Goal: Transaction & Acquisition: Purchase product/service

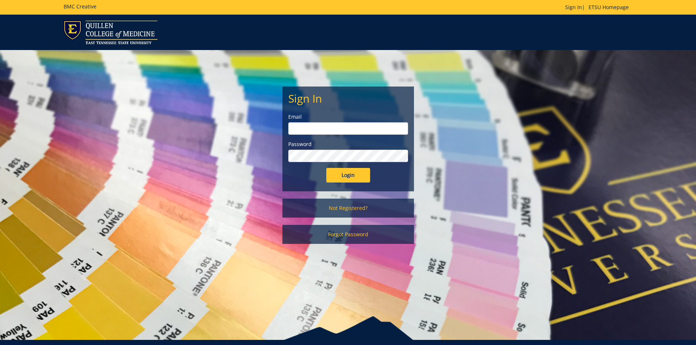
type input "harveyl@etsu.edu"
click at [349, 171] on input "Login" at bounding box center [348, 175] width 44 height 15
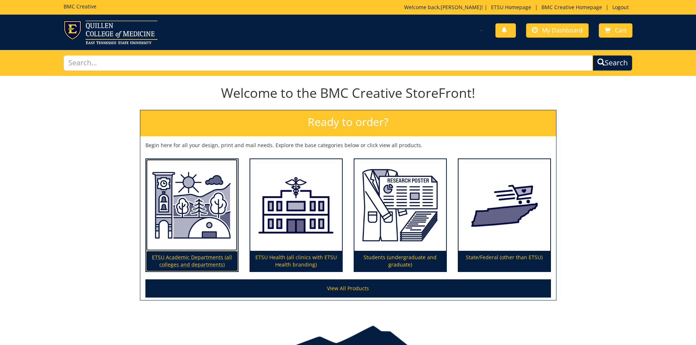
click at [203, 260] on p "ETSU Academic Departments (all colleges and departments)" at bounding box center [192, 261] width 92 height 20
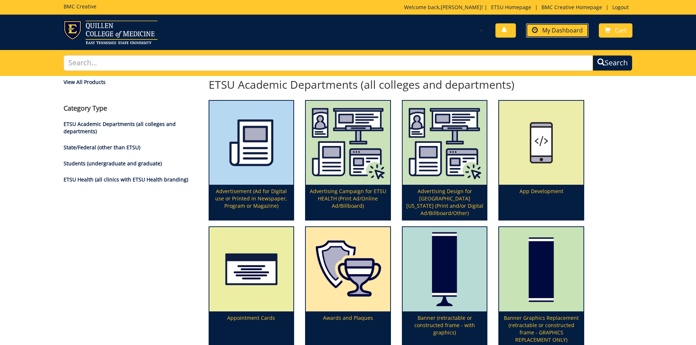
click at [553, 25] on link "My Dashboard" at bounding box center [557, 30] width 62 height 14
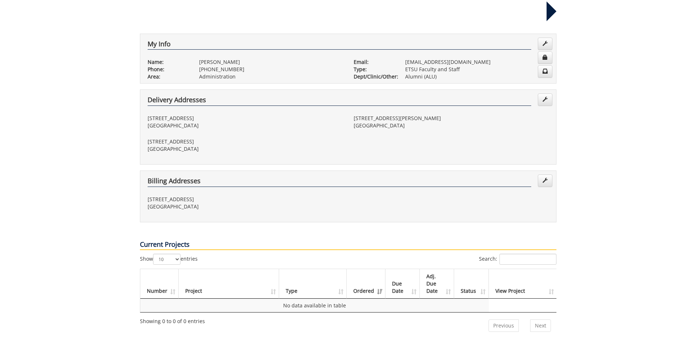
scroll to position [73, 0]
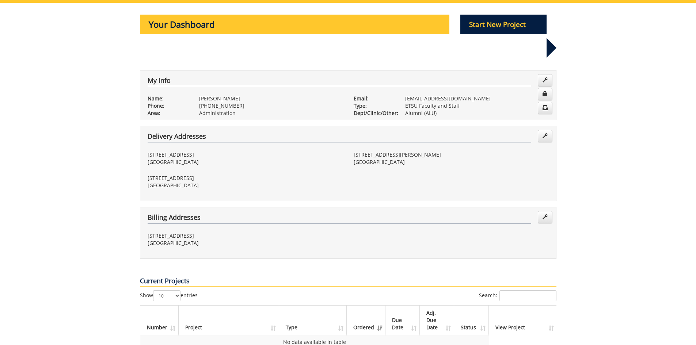
click at [275, 19] on p "Your Dashboard" at bounding box center [295, 25] width 310 height 20
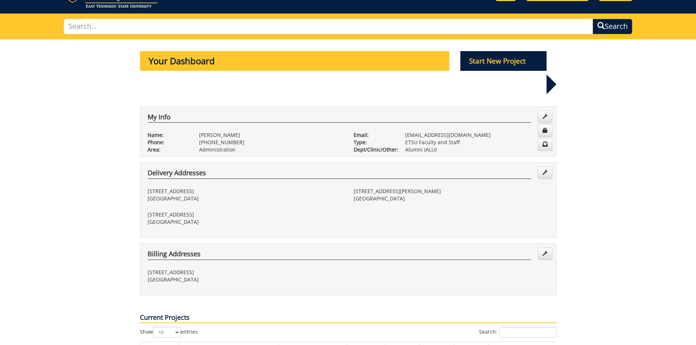
scroll to position [0, 0]
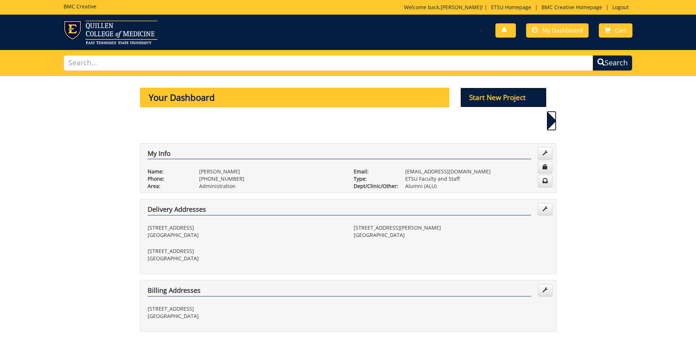
click at [514, 99] on p "Start New Project" at bounding box center [503, 98] width 86 height 20
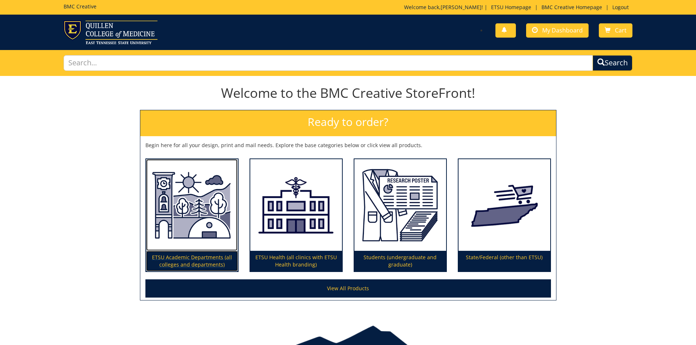
click at [208, 256] on p "ETSU Academic Departments (all colleges and departments)" at bounding box center [192, 261] width 92 height 20
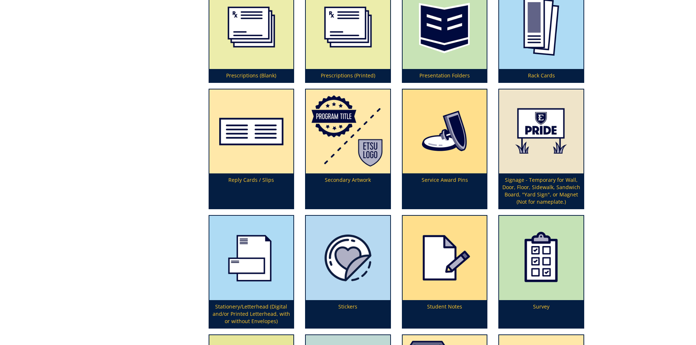
scroll to position [2081, 0]
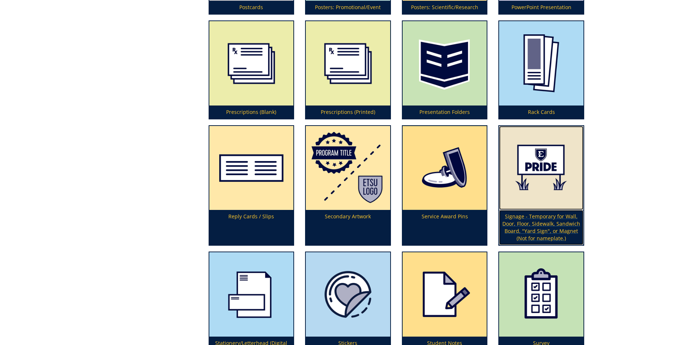
click at [535, 219] on p "Signage - Temporary for Wall, Door, Floor, Sidewalk, Sandwich Board, "Yard Sign…" at bounding box center [541, 227] width 84 height 35
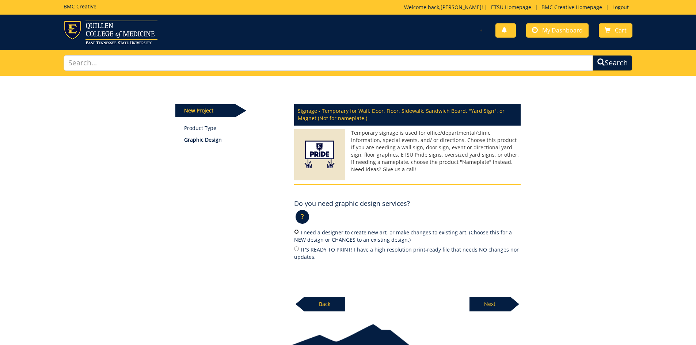
click at [298, 230] on input "I need a designer to create new art, or make changes to existing art. (Choose t…" at bounding box center [296, 231] width 5 height 5
radio input "true"
click at [490, 301] on p "Next" at bounding box center [489, 304] width 41 height 15
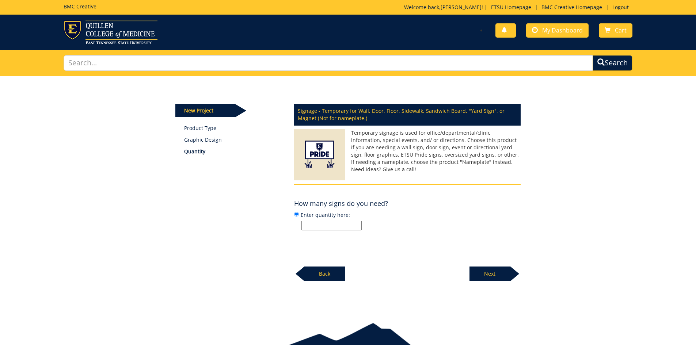
click at [350, 226] on input "Enter quantity here:" at bounding box center [331, 225] width 60 height 9
type input "10"
click at [482, 267] on p "Next" at bounding box center [489, 274] width 41 height 15
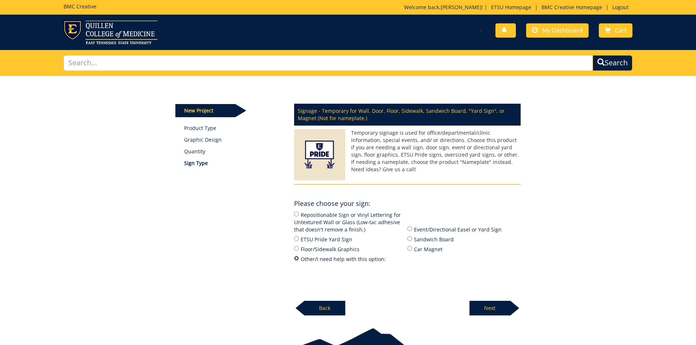
drag, startPoint x: 295, startPoint y: 258, endPoint x: 375, endPoint y: 257, distance: 80.7
click at [295, 258] on input "Other/I need help with this option:" at bounding box center [296, 258] width 5 height 5
radio input "true"
click at [497, 308] on p "Next" at bounding box center [489, 308] width 41 height 15
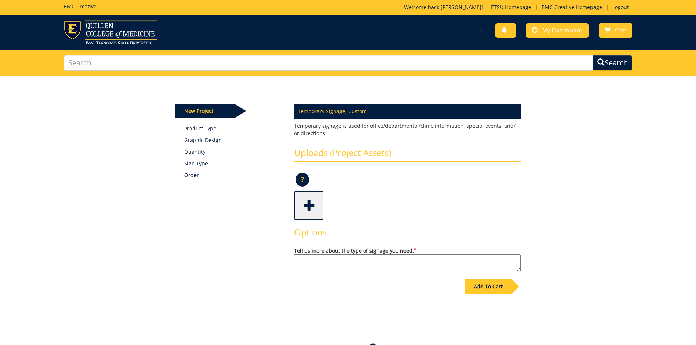
click at [304, 195] on span at bounding box center [309, 205] width 29 height 26
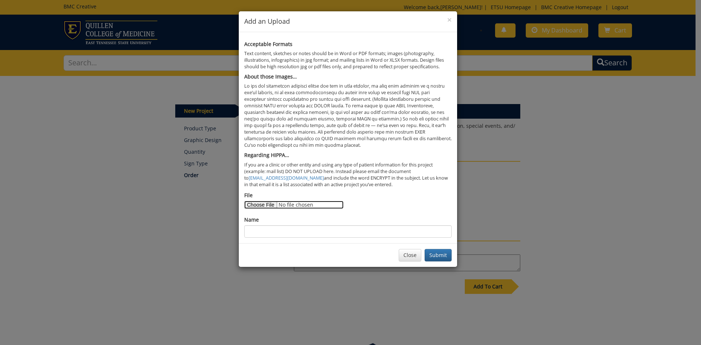
click at [272, 204] on input "File" at bounding box center [293, 205] width 99 height 8
type input "C:\fakepath\Tailgaiting Signage Information.pdf"
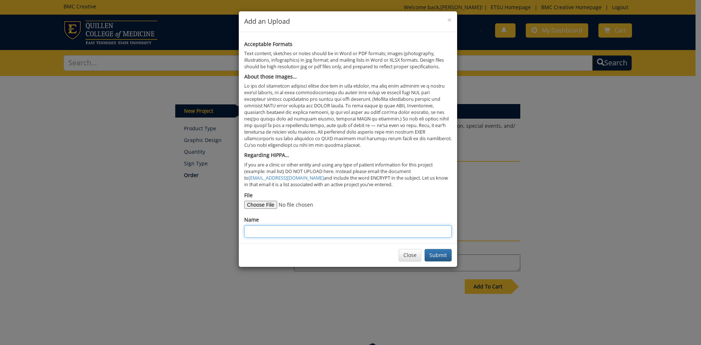
drag, startPoint x: 284, startPoint y: 236, endPoint x: 283, endPoint y: 223, distance: 13.2
click at [284, 235] on input "Name" at bounding box center [347, 231] width 207 height 12
type input "Email Tailgating Details"
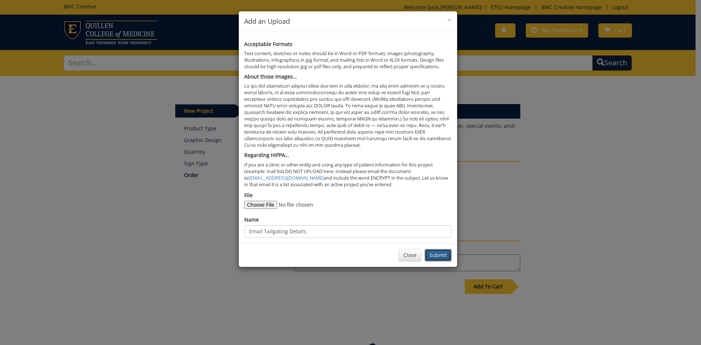
click at [438, 259] on button "Submit" at bounding box center [438, 255] width 27 height 12
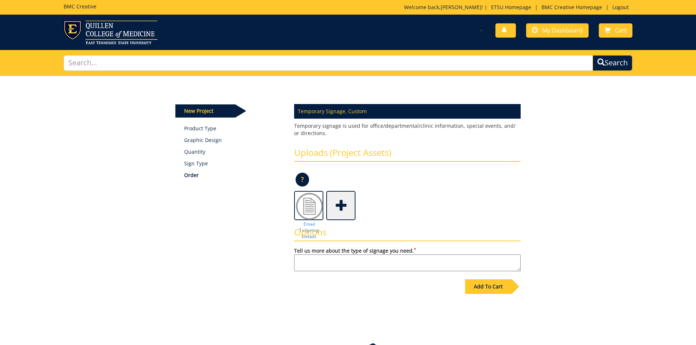
click at [323, 266] on textarea "Tell us more about the type of signage you need. *" at bounding box center [407, 262] width 226 height 17
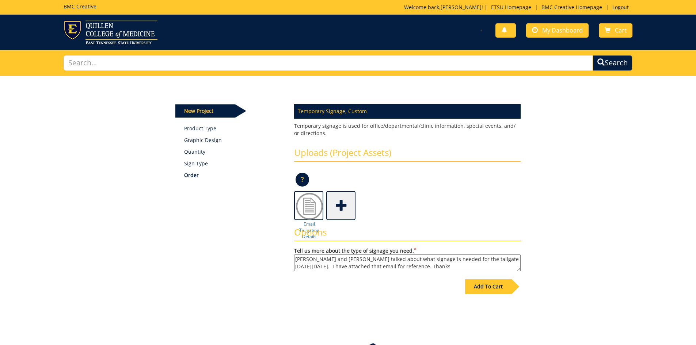
type textarea "[PERSON_NAME] and [PERSON_NAME] talked about what signage is needed for the tai…"
click at [479, 288] on div "Add To Cart" at bounding box center [488, 286] width 46 height 15
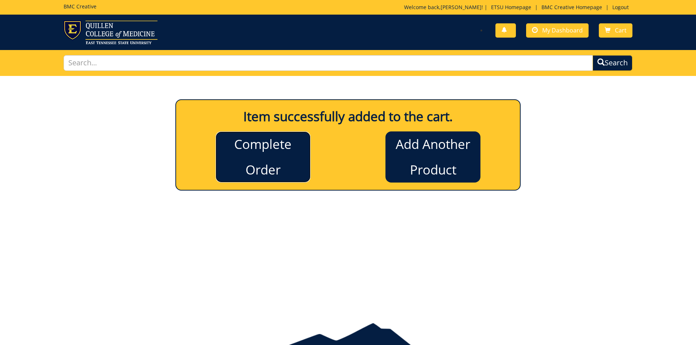
click at [240, 162] on link "Complete Order" at bounding box center [262, 156] width 95 height 51
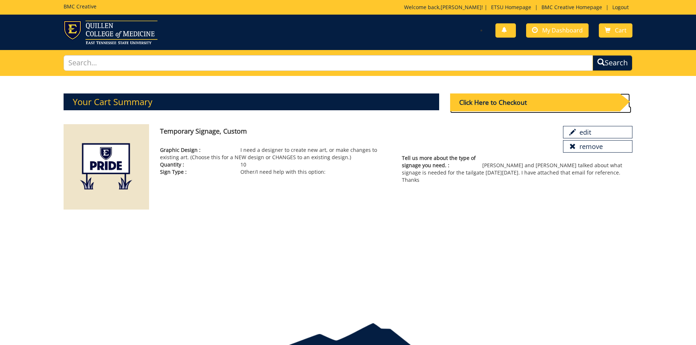
click at [514, 93] on div "Click Here to Checkout" at bounding box center [534, 102] width 169 height 18
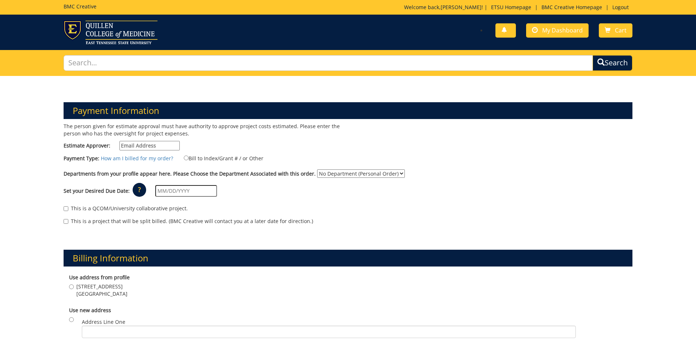
click at [513, 98] on div "Payment Information The person given for estimate approval must have authority …" at bounding box center [348, 158] width 580 height 147
click at [145, 143] on input "Estimate Approver:" at bounding box center [149, 145] width 60 height 9
type input "harveyl@etsu.edu"
type input "149 SHADYBROOK DR"
type input "JOHNSON CITY"
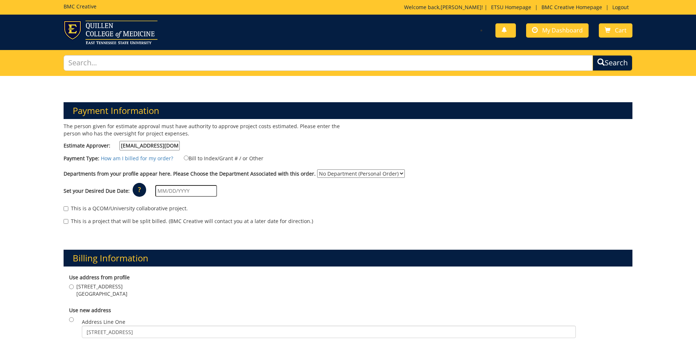
type input "37604-3515"
click at [184, 156] on input "Bill to Index/Grant # / or Other" at bounding box center [186, 158] width 5 height 5
radio input "true"
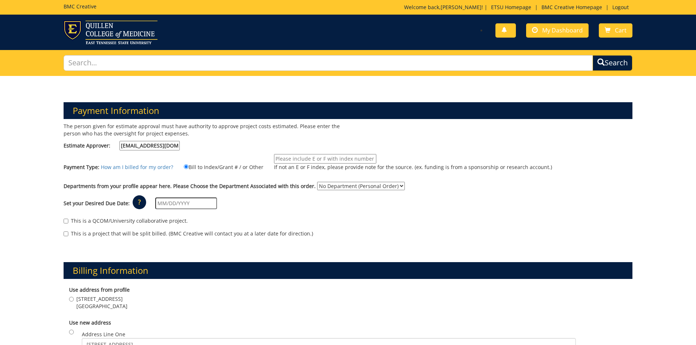
click at [323, 188] on select "No Department (Personal Order) Alumni (ALU)" at bounding box center [361, 186] width 88 height 8
select select "10"
click at [317, 182] on select "No Department (Personal Order) Alumni (ALU)" at bounding box center [361, 186] width 88 height 8
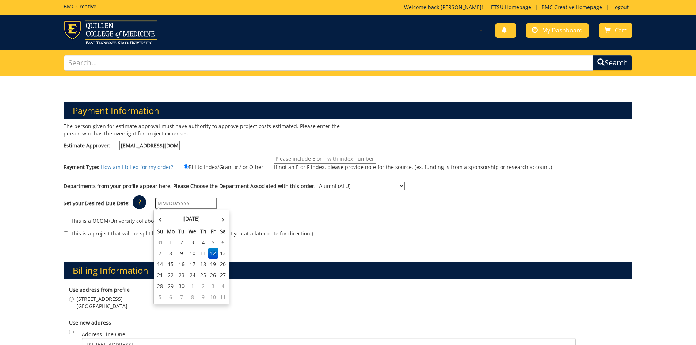
click at [167, 202] on input "text" at bounding box center [186, 204] width 62 height 12
click at [267, 219] on div "This is a QCOM/University collaborative project." at bounding box center [348, 222] width 569 height 11
click at [181, 204] on input "text" at bounding box center [186, 204] width 62 height 12
click at [169, 266] on td "15" at bounding box center [171, 264] width 12 height 11
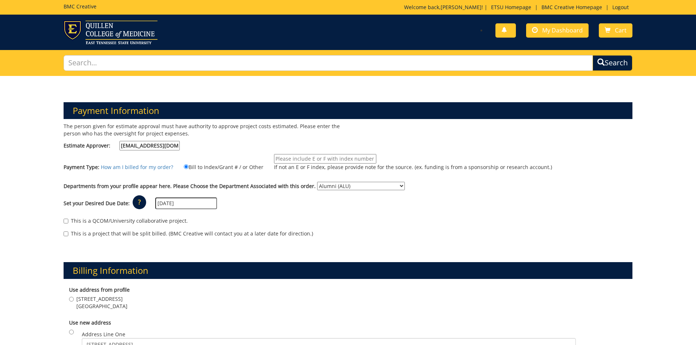
click at [186, 207] on input "09/15/2025" at bounding box center [186, 204] width 62 height 12
click at [215, 264] on td "19" at bounding box center [213, 264] width 10 height 11
type input "[DATE]"
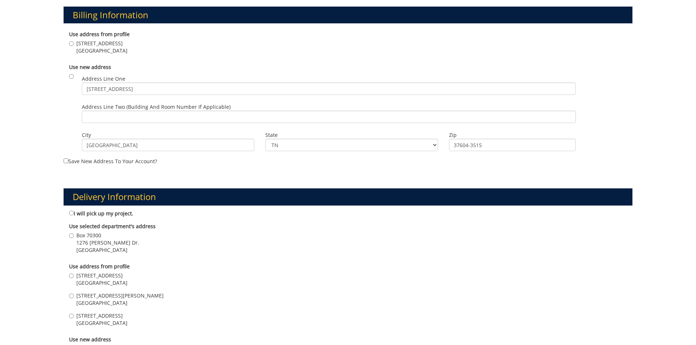
scroll to position [329, 0]
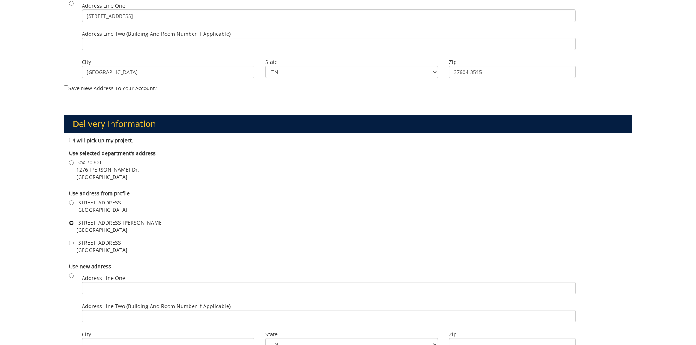
click at [72, 222] on input "602 Sevier Street Johnson City , TN 37604" at bounding box center [71, 223] width 5 height 5
radio input "true"
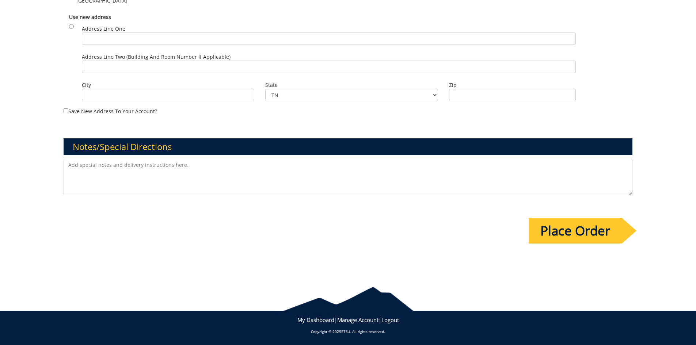
scroll to position [541, 0]
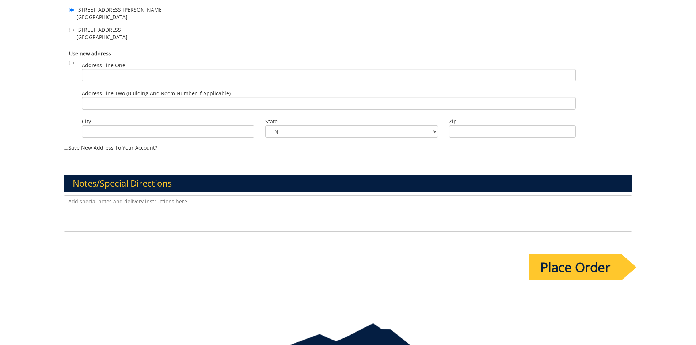
click at [113, 208] on textarea at bounding box center [348, 213] width 569 height 37
click at [597, 263] on input "Place Order" at bounding box center [574, 267] width 93 height 26
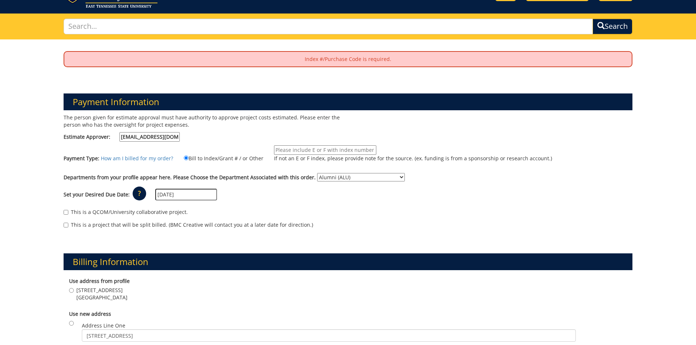
scroll to position [73, 0]
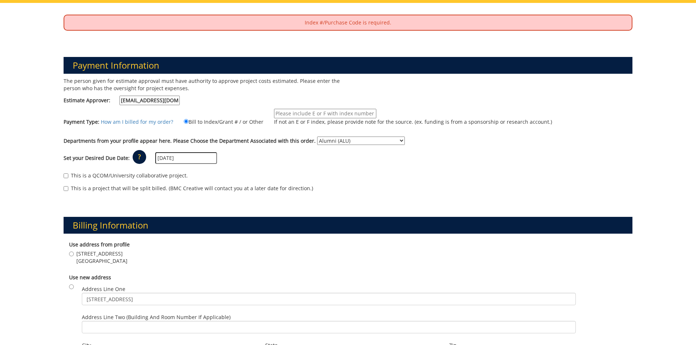
click at [291, 109] on input "If not an E or F index, please provide note for the source. (ex. funding is fro…" at bounding box center [325, 113] width 102 height 9
type input "10-28100-100000-100-75450-450-999-999-999"
click at [142, 174] on label "This is a QCOM/University collaborative project." at bounding box center [126, 175] width 124 height 7
click at [68, 174] on input "This is a QCOM/University collaborative project." at bounding box center [66, 175] width 5 height 5
checkbox input "true"
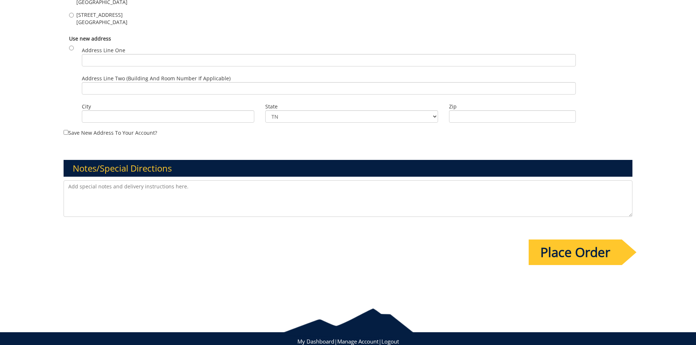
scroll to position [606, 0]
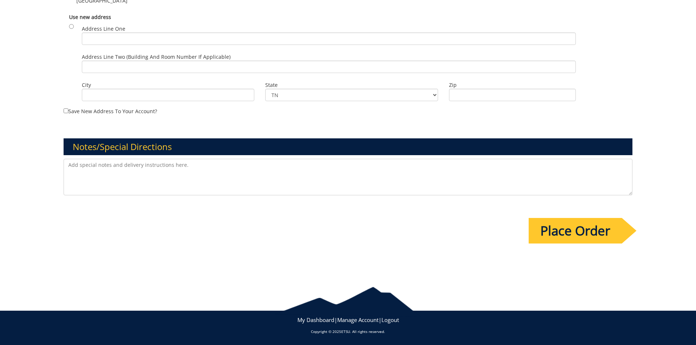
click at [566, 222] on input "Place Order" at bounding box center [574, 231] width 93 height 26
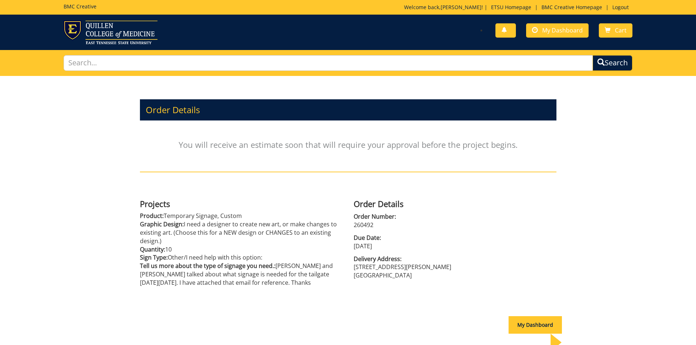
scroll to position [37, 0]
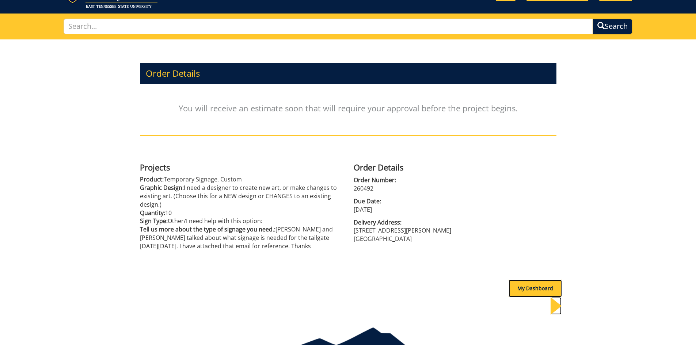
click at [541, 287] on div "My Dashboard" at bounding box center [534, 289] width 53 height 18
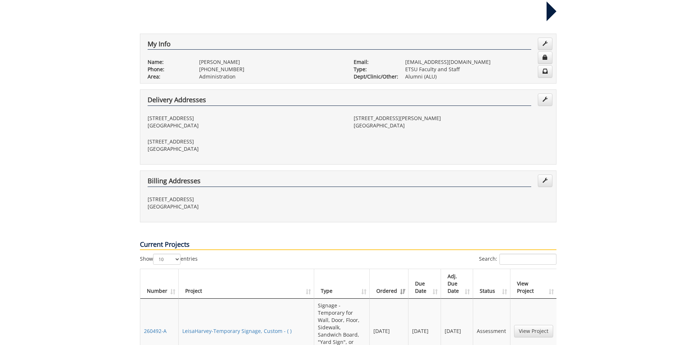
scroll to position [146, 0]
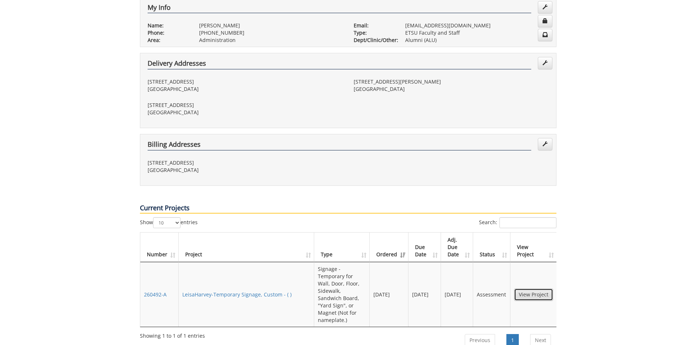
click at [540, 288] on link "View Project" at bounding box center [533, 294] width 39 height 12
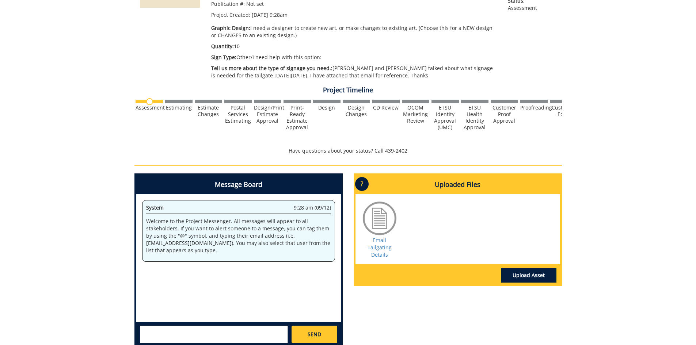
scroll to position [183, 0]
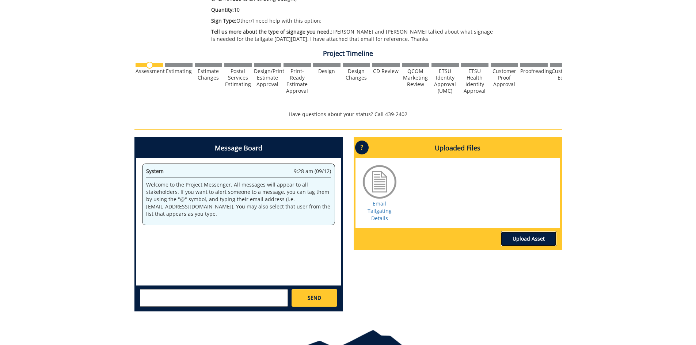
click at [532, 239] on link "Upload Asset" at bounding box center [528, 238] width 55 height 15
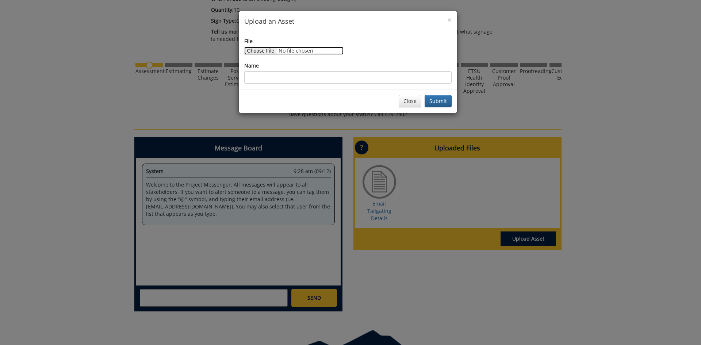
click at [266, 51] on input "File" at bounding box center [293, 51] width 99 height 8
type input "C:\fakepath\PresidentsCircleOutdoorFlag.pdf"
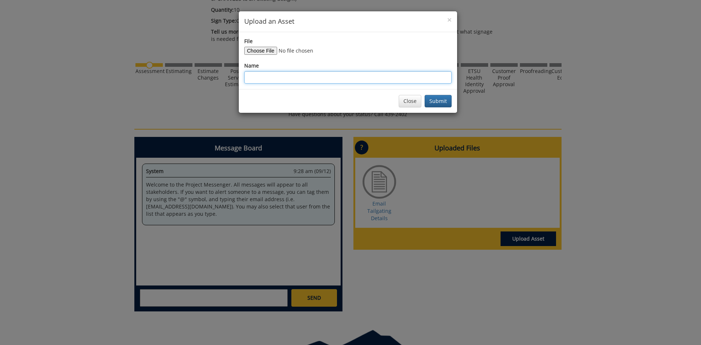
click at [321, 76] on input "Name" at bounding box center [347, 77] width 207 height 12
type input "Flag"
click at [435, 102] on button "Submit" at bounding box center [438, 101] width 27 height 12
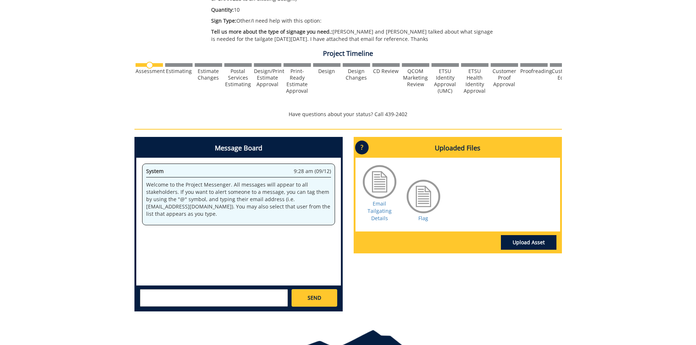
click at [232, 299] on textarea at bounding box center [214, 298] width 148 height 18
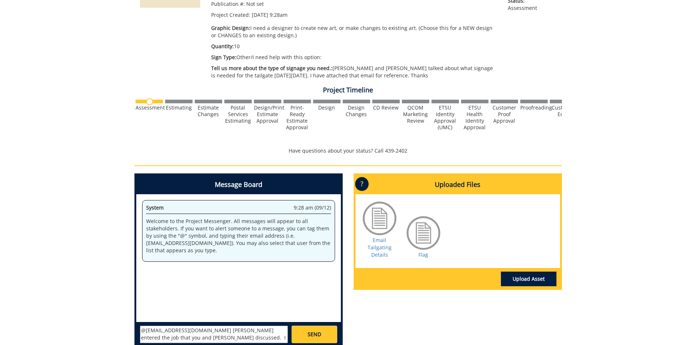
scroll to position [7, 0]
click at [185, 332] on textarea "@[EMAIL_ADDRESS][DOMAIN_NAME] [PERSON_NAME] entered the job that you and [PERSO…" at bounding box center [214, 335] width 148 height 18
click at [234, 337] on textarea "@[EMAIL_ADDRESS][DOMAIN_NAME] [PERSON_NAME] entered the job that you and [PERSO…" at bounding box center [214, 335] width 148 height 18
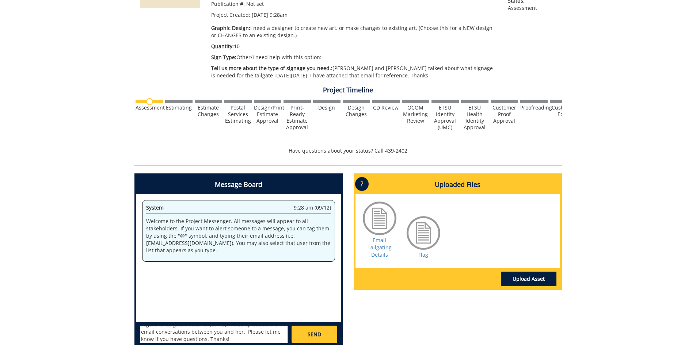
type textarea "@[EMAIL_ADDRESS][DOMAIN_NAME] [PERSON_NAME] entered the job that you and [PERSO…"
click at [317, 332] on span "SEND" at bounding box center [314, 334] width 14 height 7
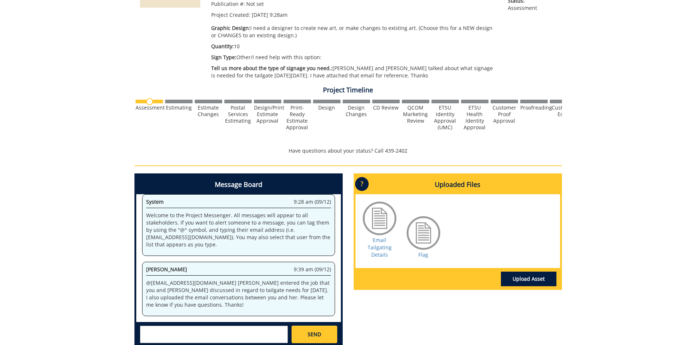
click at [429, 257] on p "Flag" at bounding box center [423, 254] width 37 height 7
click at [423, 254] on link "Flag" at bounding box center [423, 254] width 10 height 7
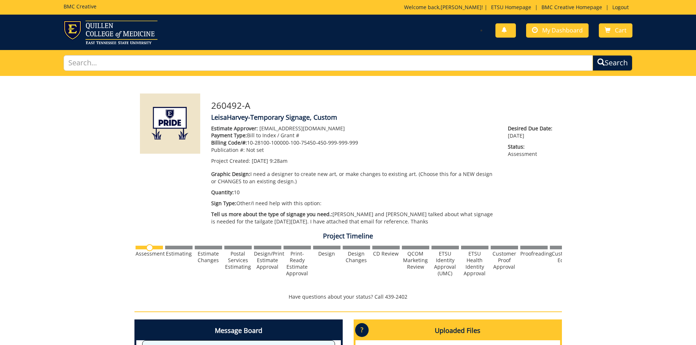
scroll to position [2306, 0]
